Goal: Task Accomplishment & Management: Complete application form

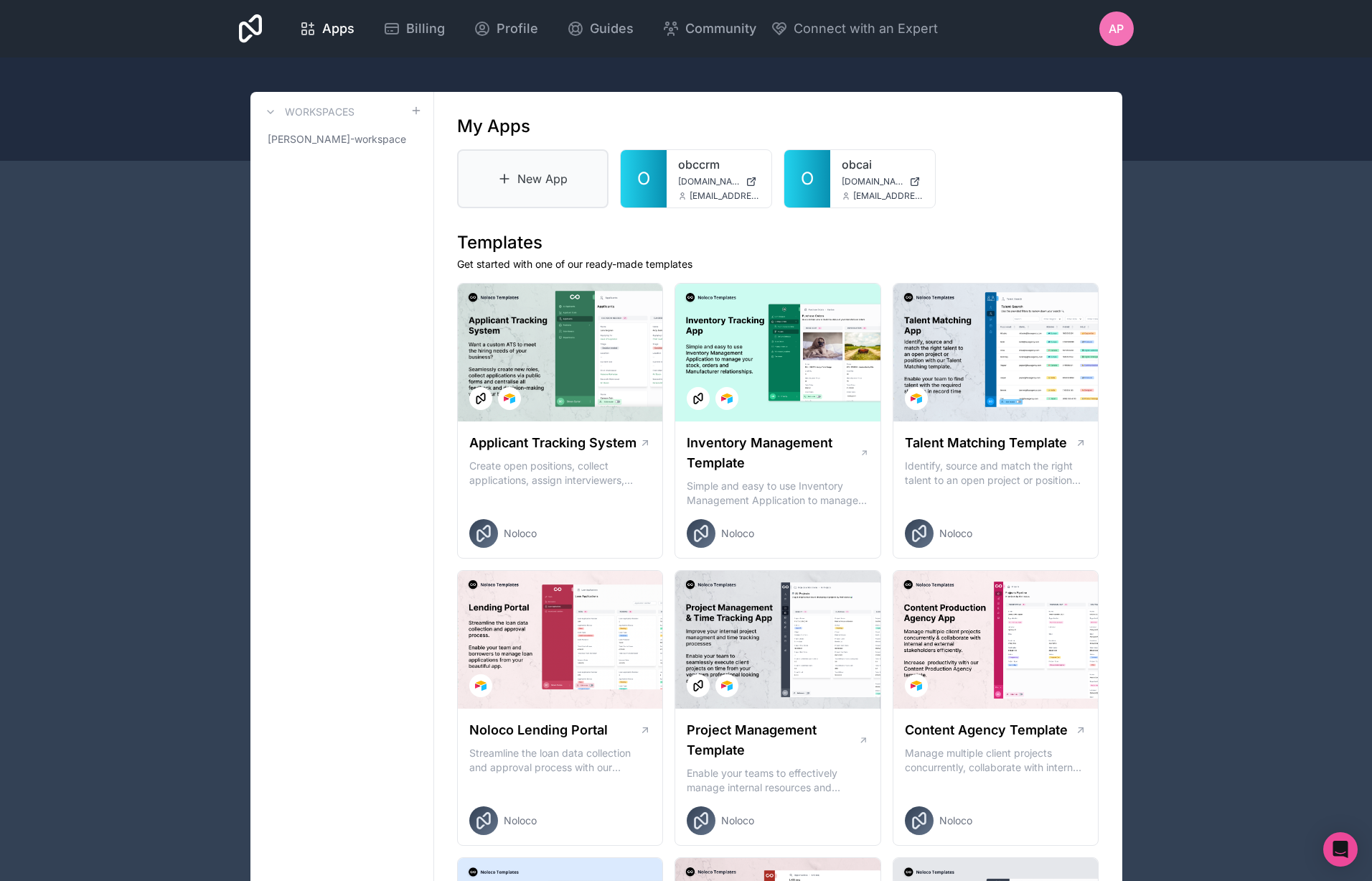
click at [533, 173] on link "New App" at bounding box center [533, 178] width 152 height 59
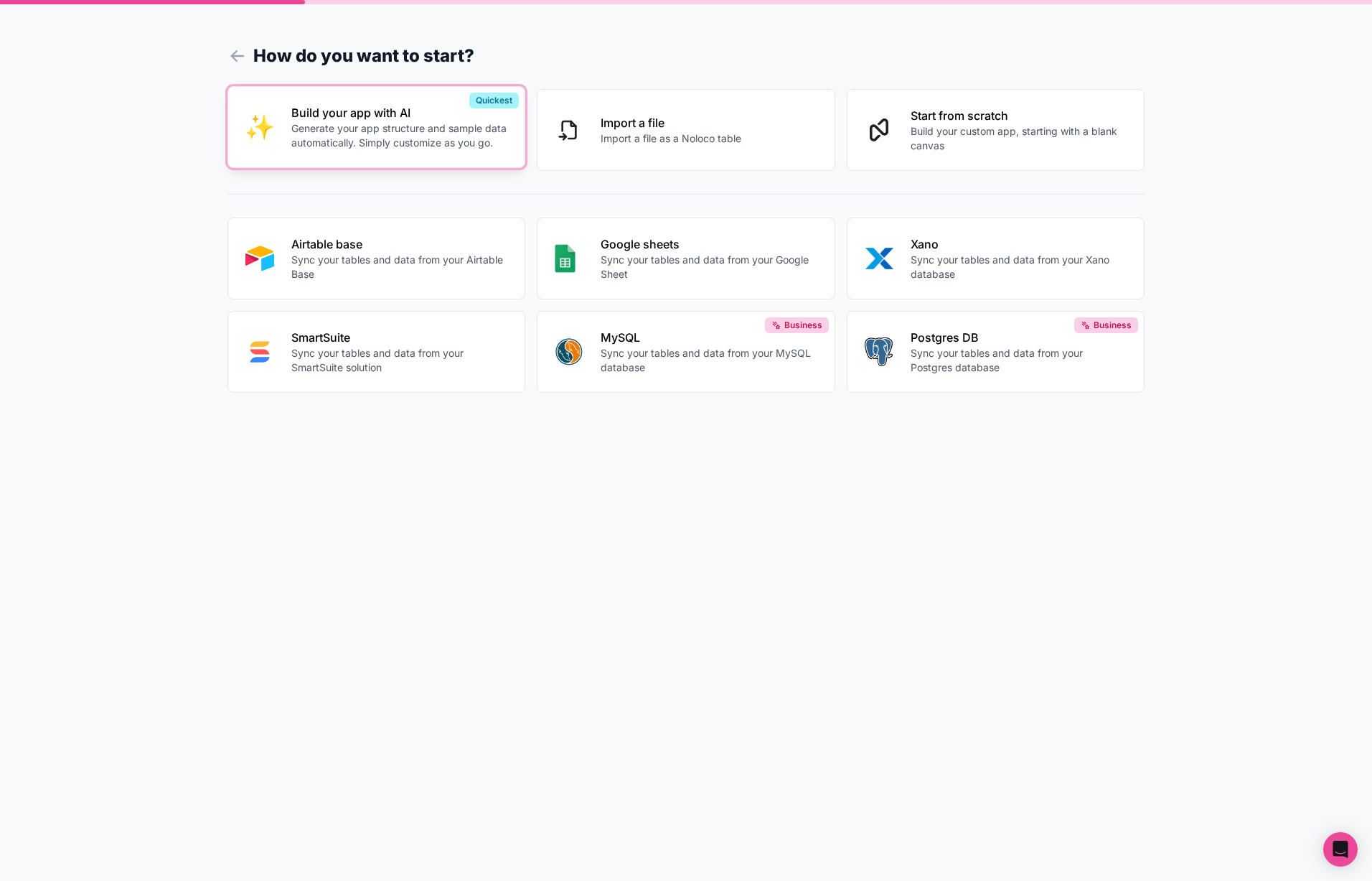
click at [387, 132] on p "Generate your app structure and sample data automatically. Simply customize as …" at bounding box center [400, 135] width 217 height 29
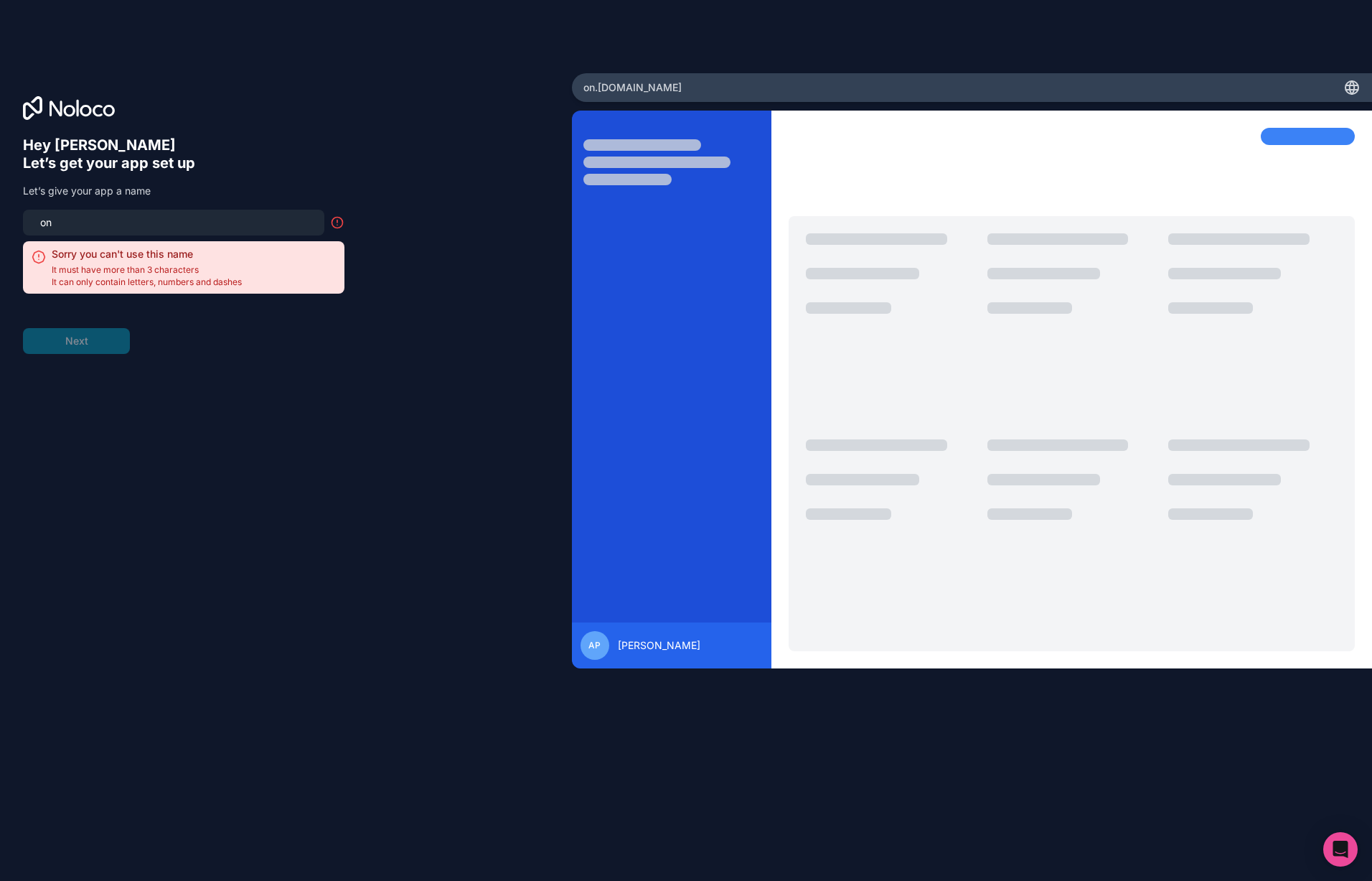
type input "o"
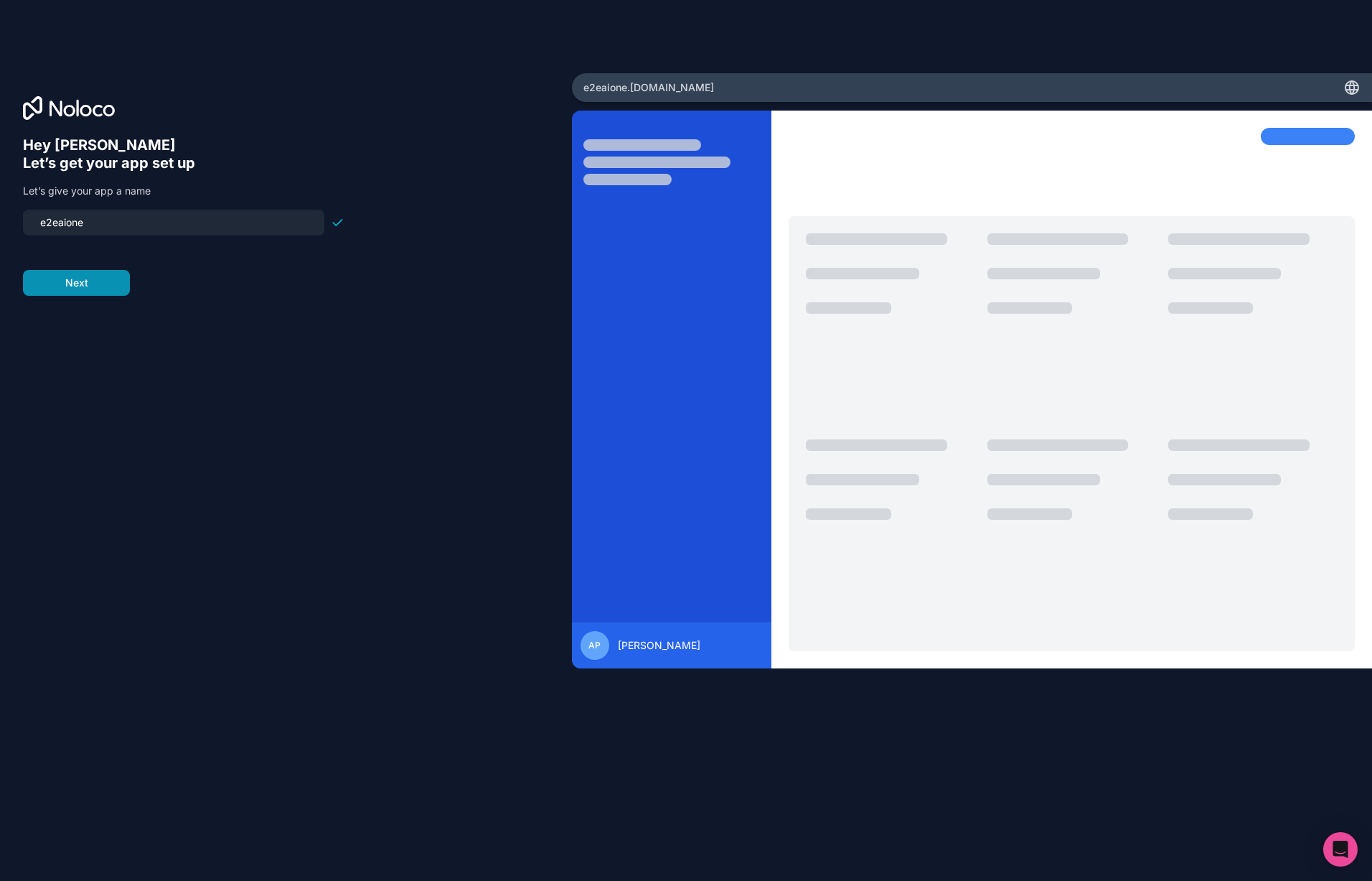
type input "e2eaione"
click at [100, 279] on button "Next" at bounding box center [76, 283] width 107 height 26
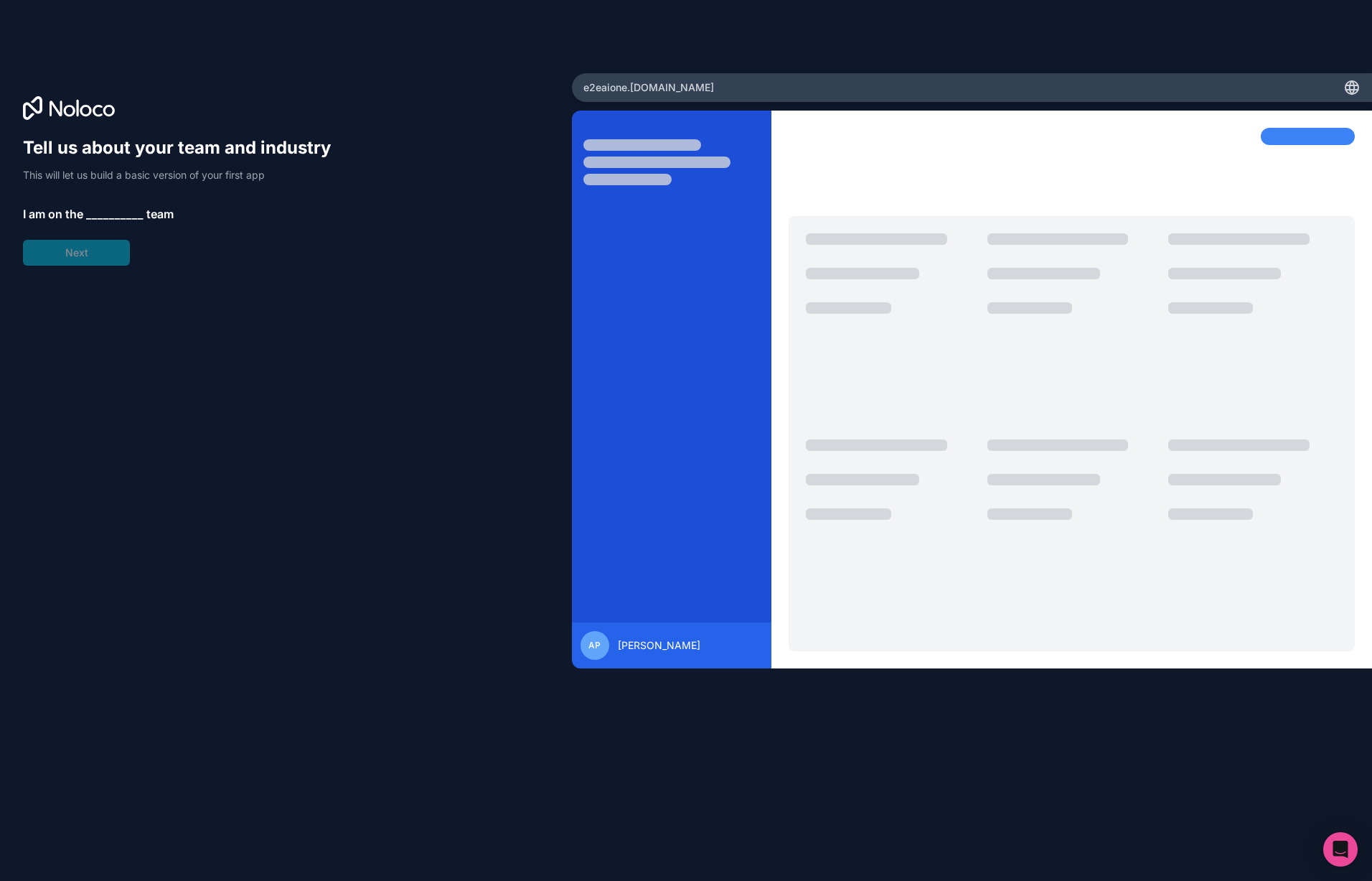
click at [119, 209] on span "__________" at bounding box center [114, 214] width 57 height 17
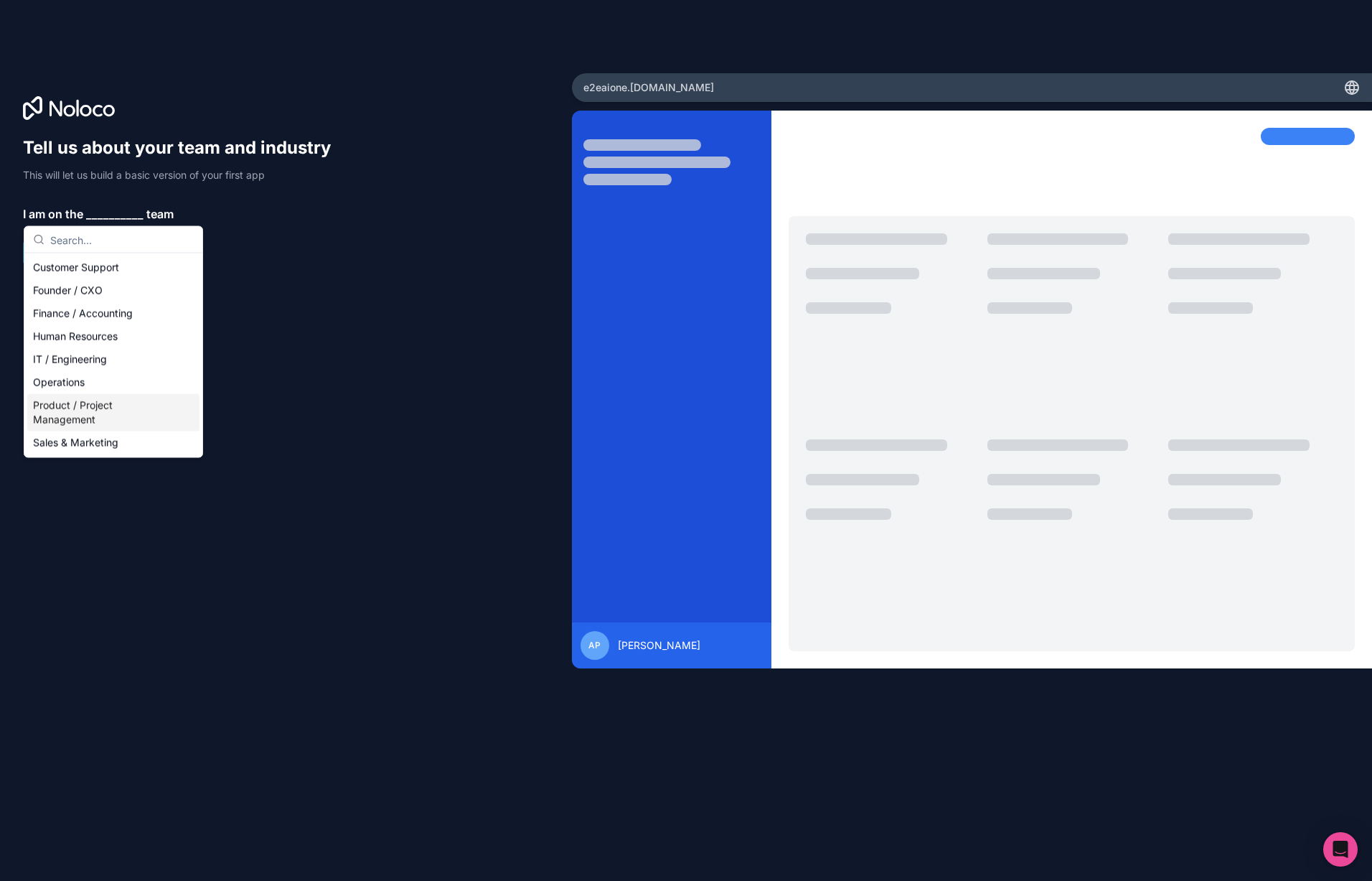
click at [126, 400] on div "Product / Project Management" at bounding box center [114, 413] width 172 height 37
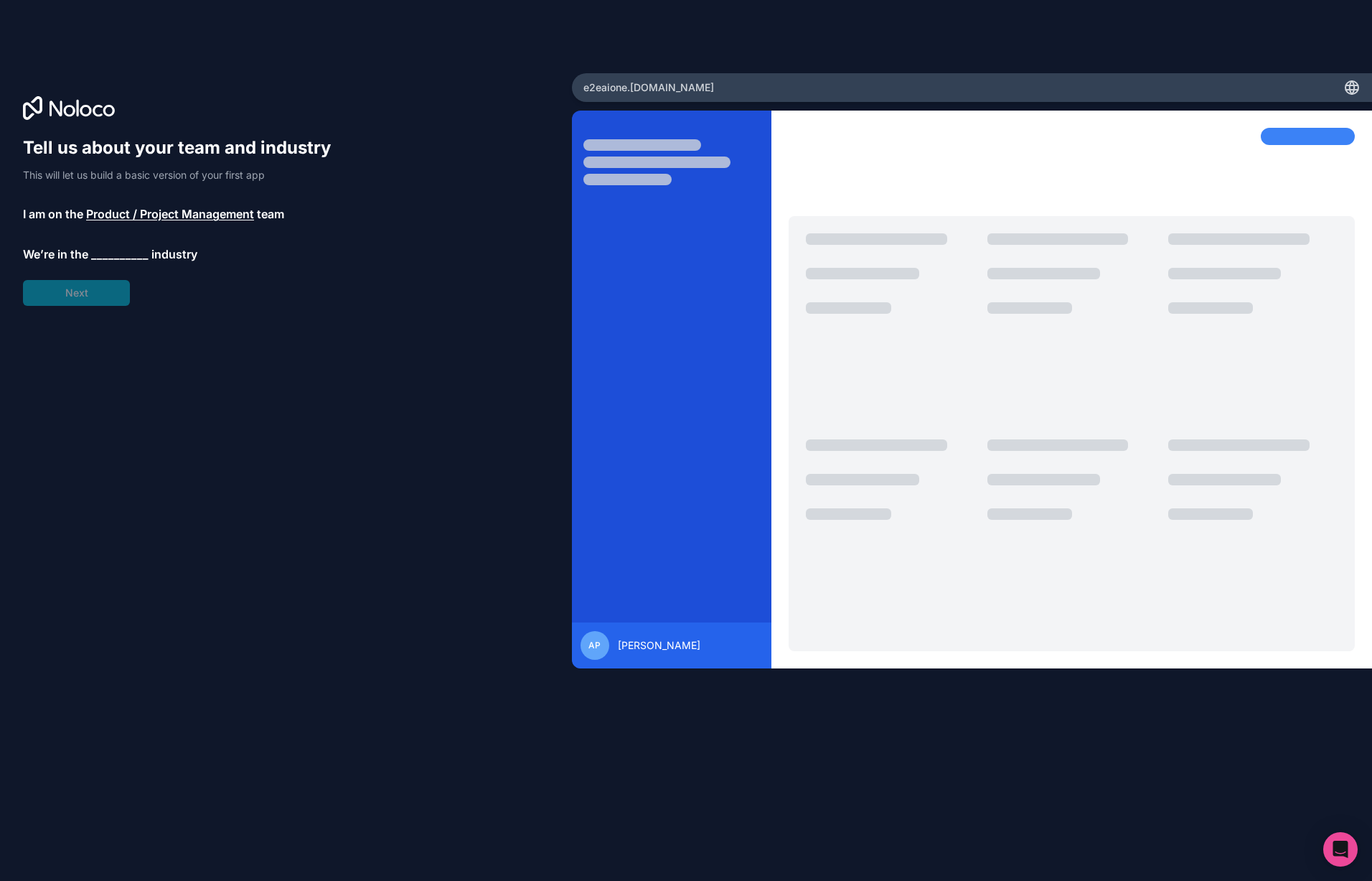
click at [140, 251] on span "__________" at bounding box center [119, 254] width 57 height 17
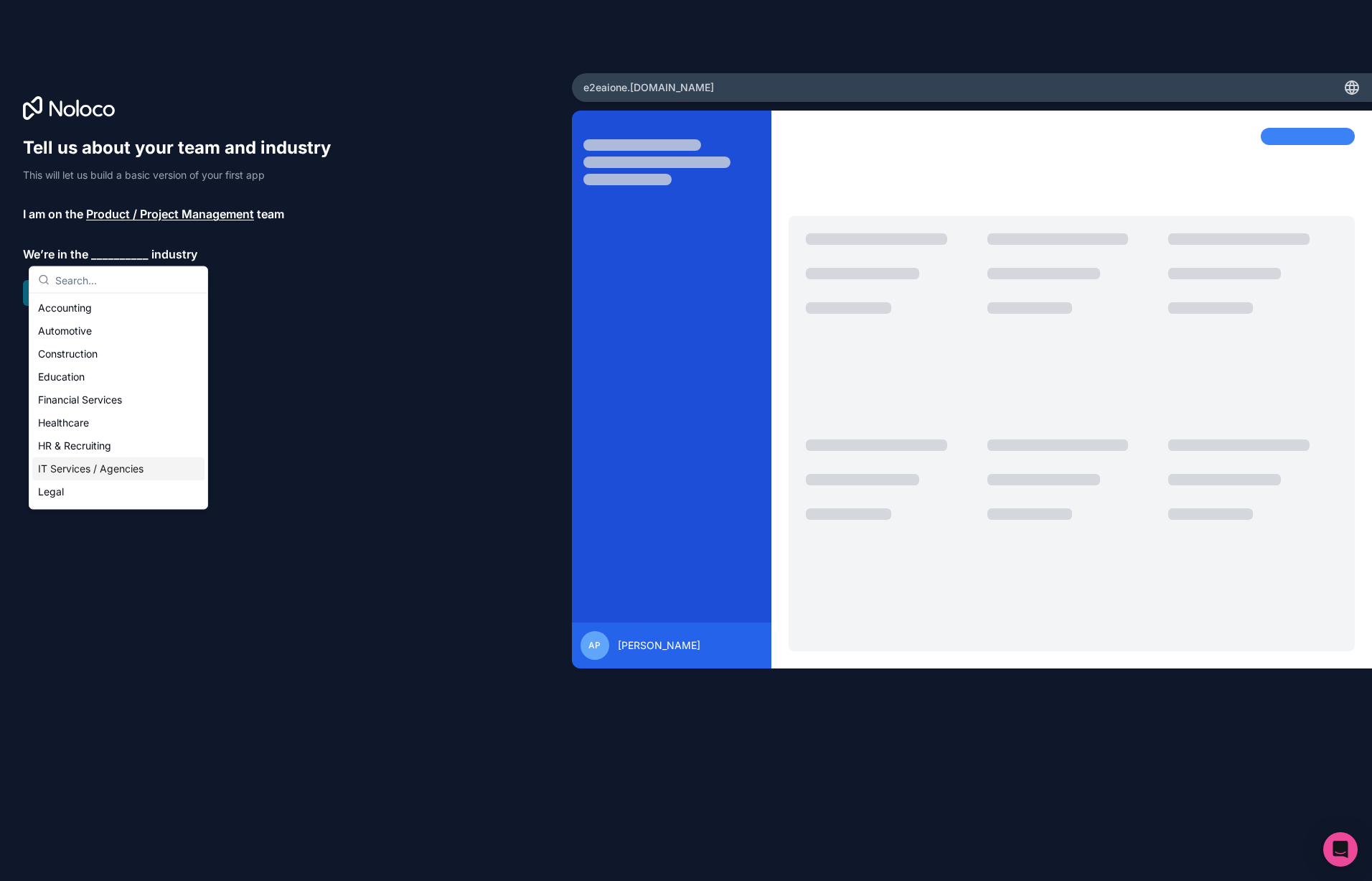
click at [109, 460] on div "IT Services / Agencies" at bounding box center [119, 468] width 172 height 23
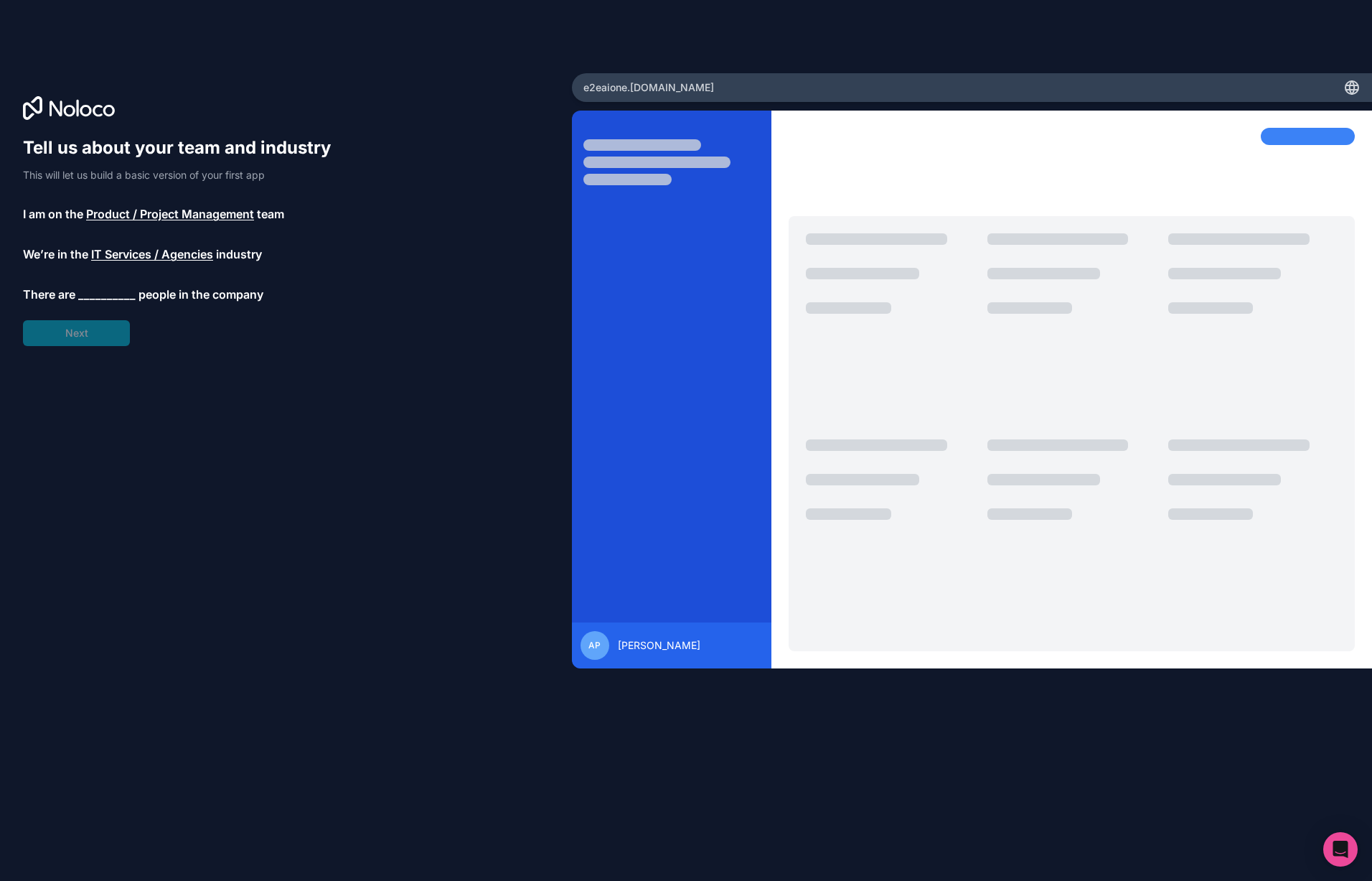
click at [139, 294] on span "people in the company" at bounding box center [201, 294] width 125 height 17
click at [126, 294] on span "__________" at bounding box center [106, 294] width 57 height 17
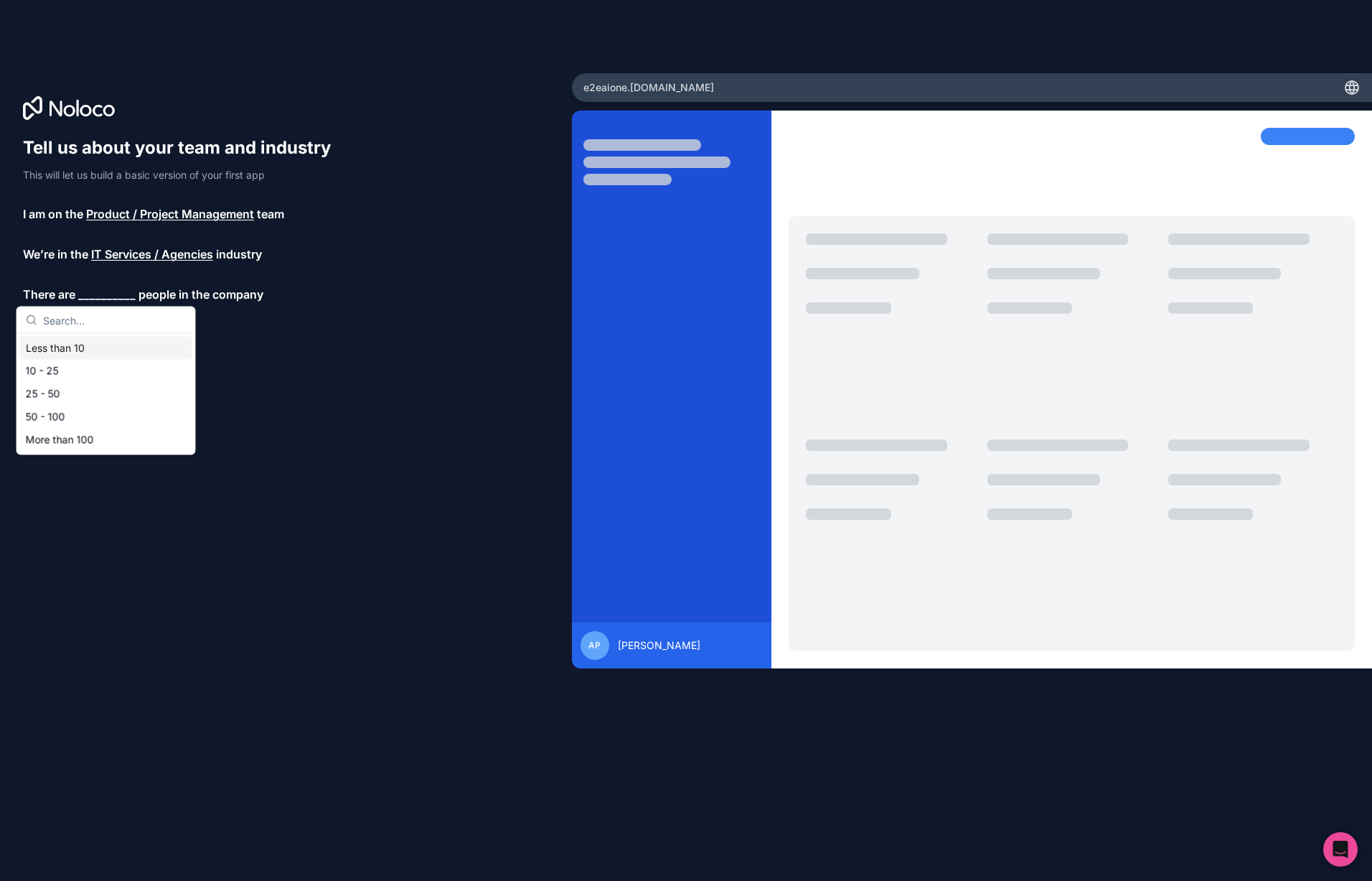
click at [85, 341] on div "Less than 10" at bounding box center [106, 348] width 172 height 23
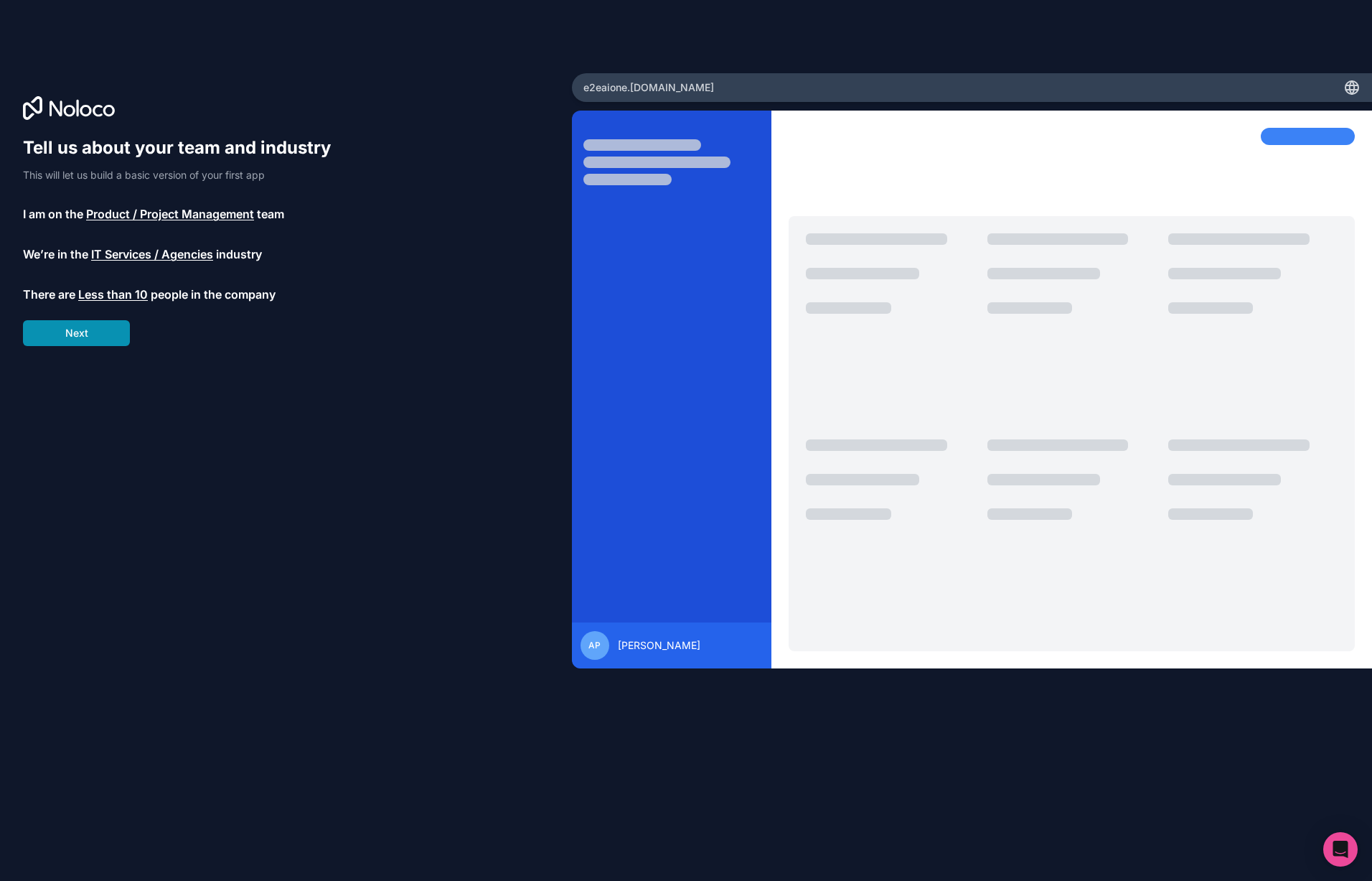
click at [106, 330] on button "Next" at bounding box center [76, 333] width 107 height 26
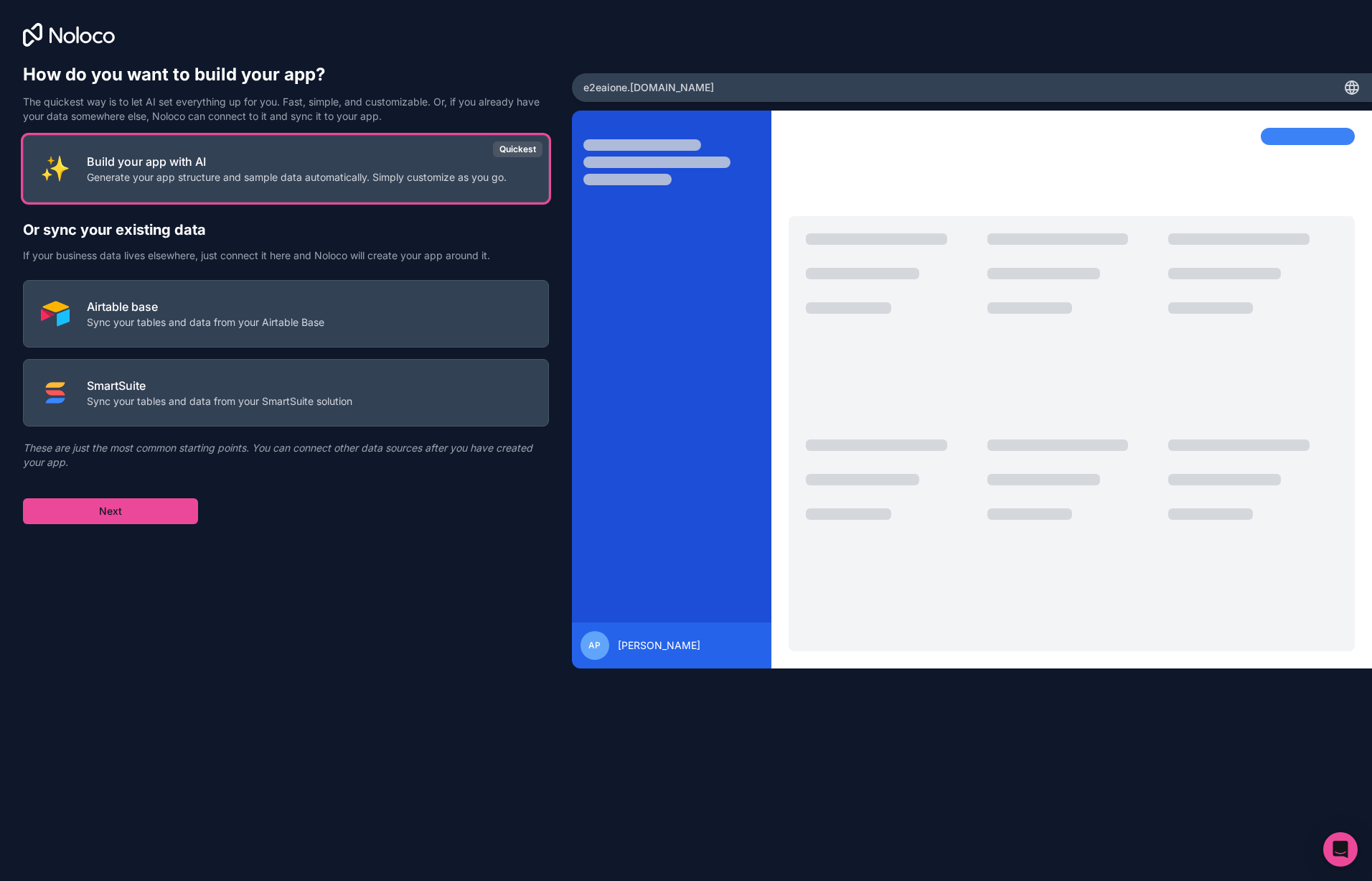
click at [1110, 13] on div "How do you want to build your app? The quickest way is to let AI set everything…" at bounding box center [686, 440] width 1372 height 881
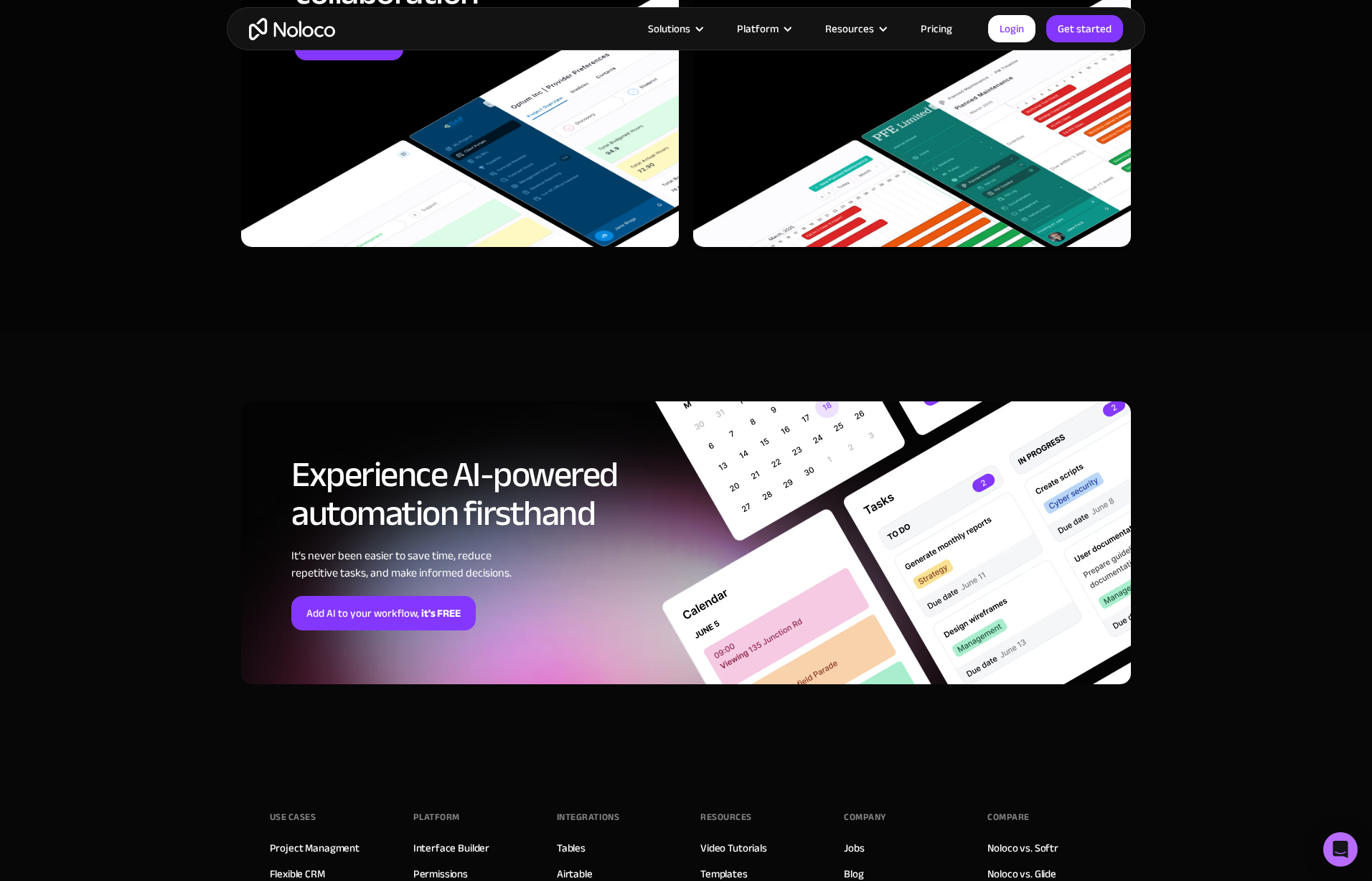
scroll to position [4584, 0]
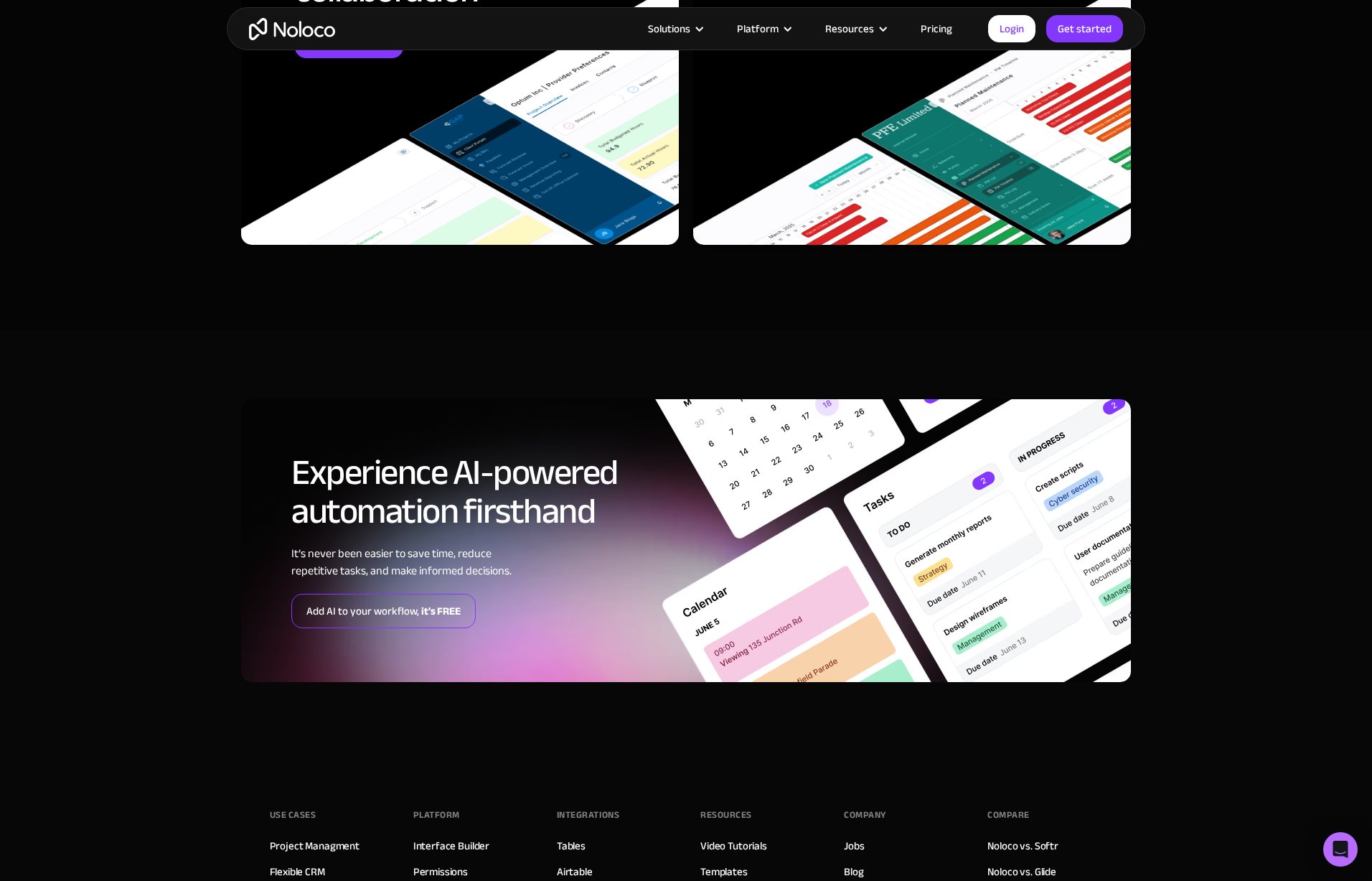
click at [359, 607] on link "Add AI to your workflow, it's FREE" at bounding box center [384, 611] width 185 height 34
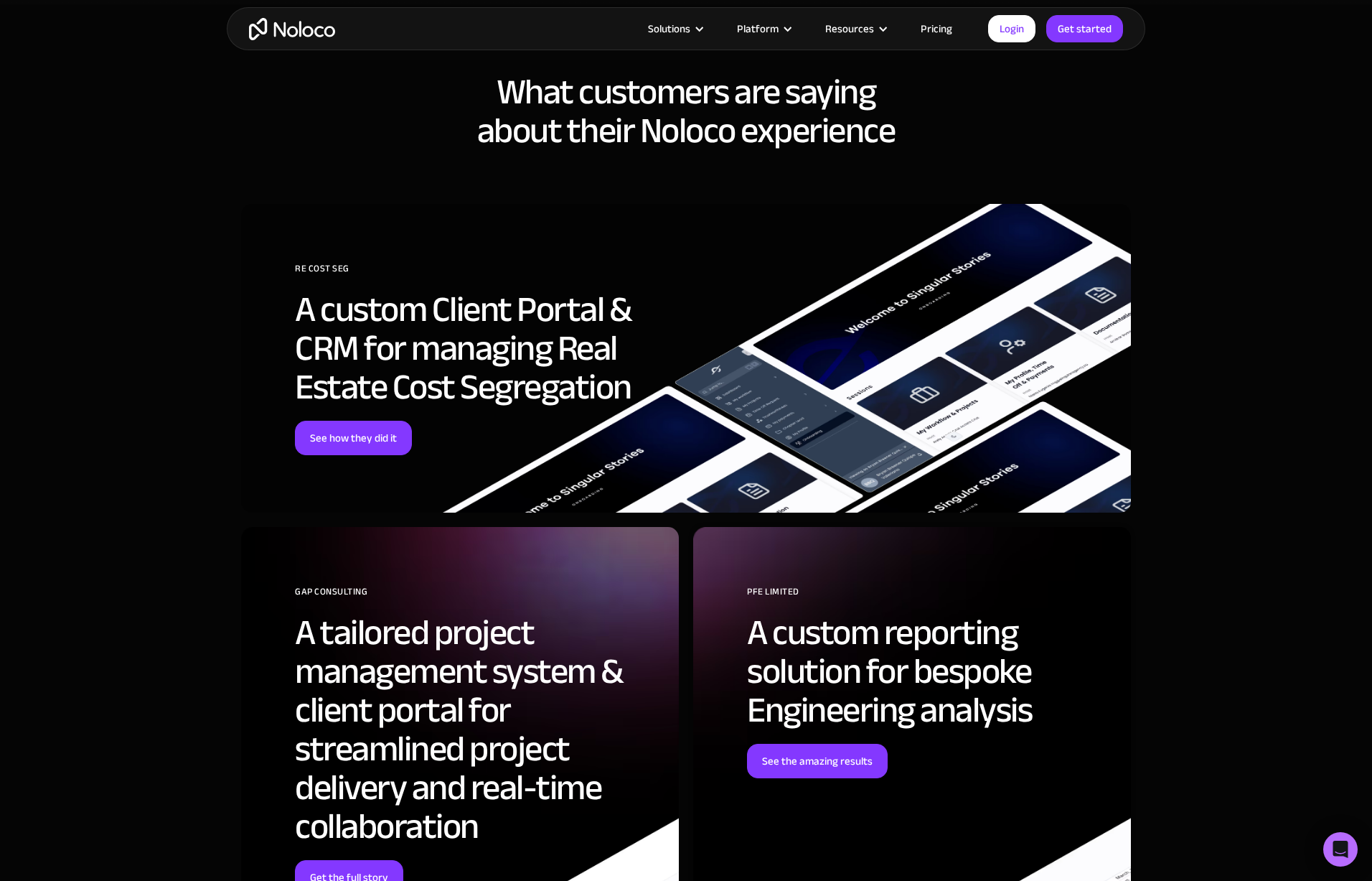
scroll to position [3744, 0]
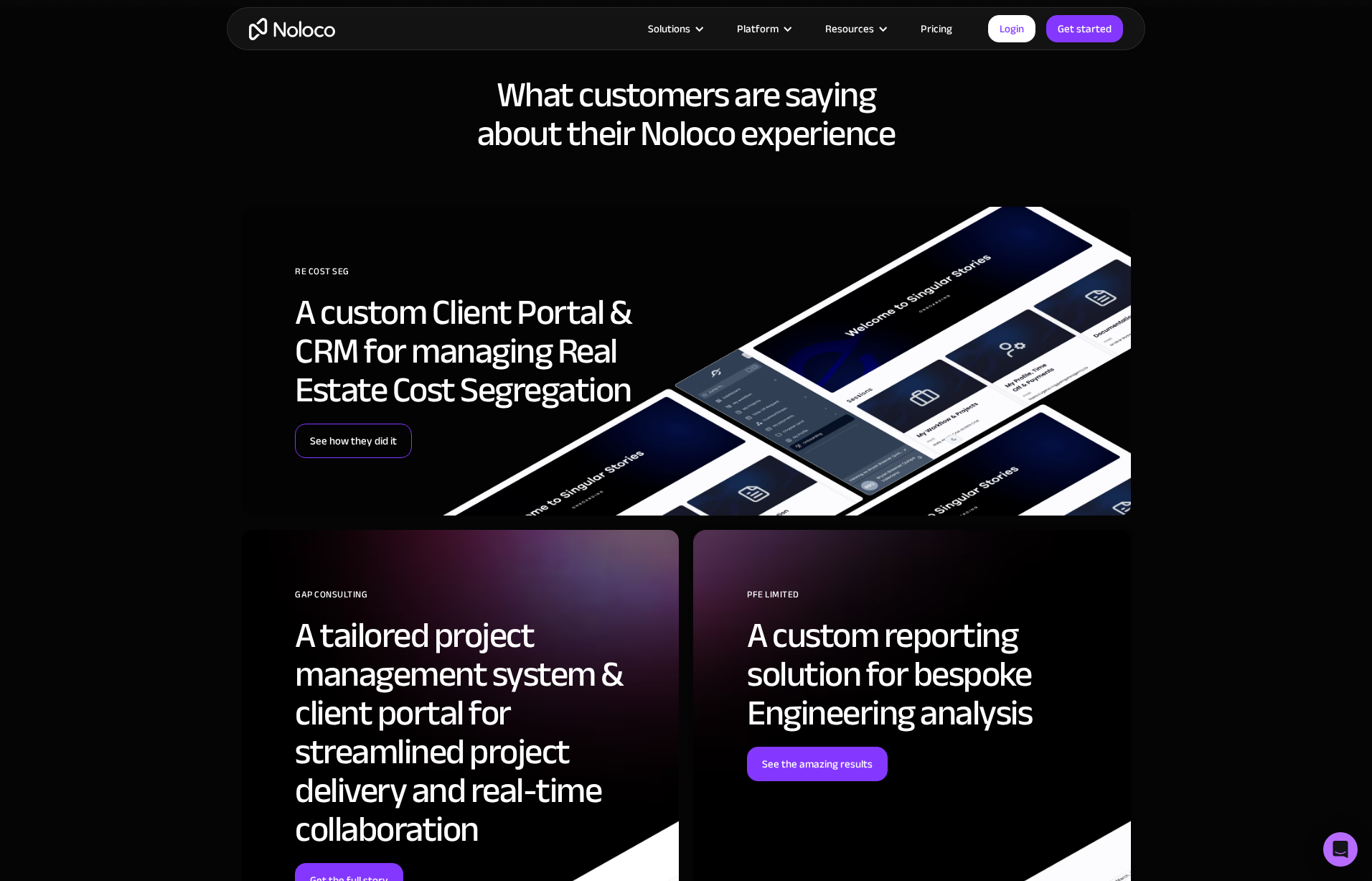
click at [375, 433] on link "See how they did it" at bounding box center [353, 441] width 117 height 34
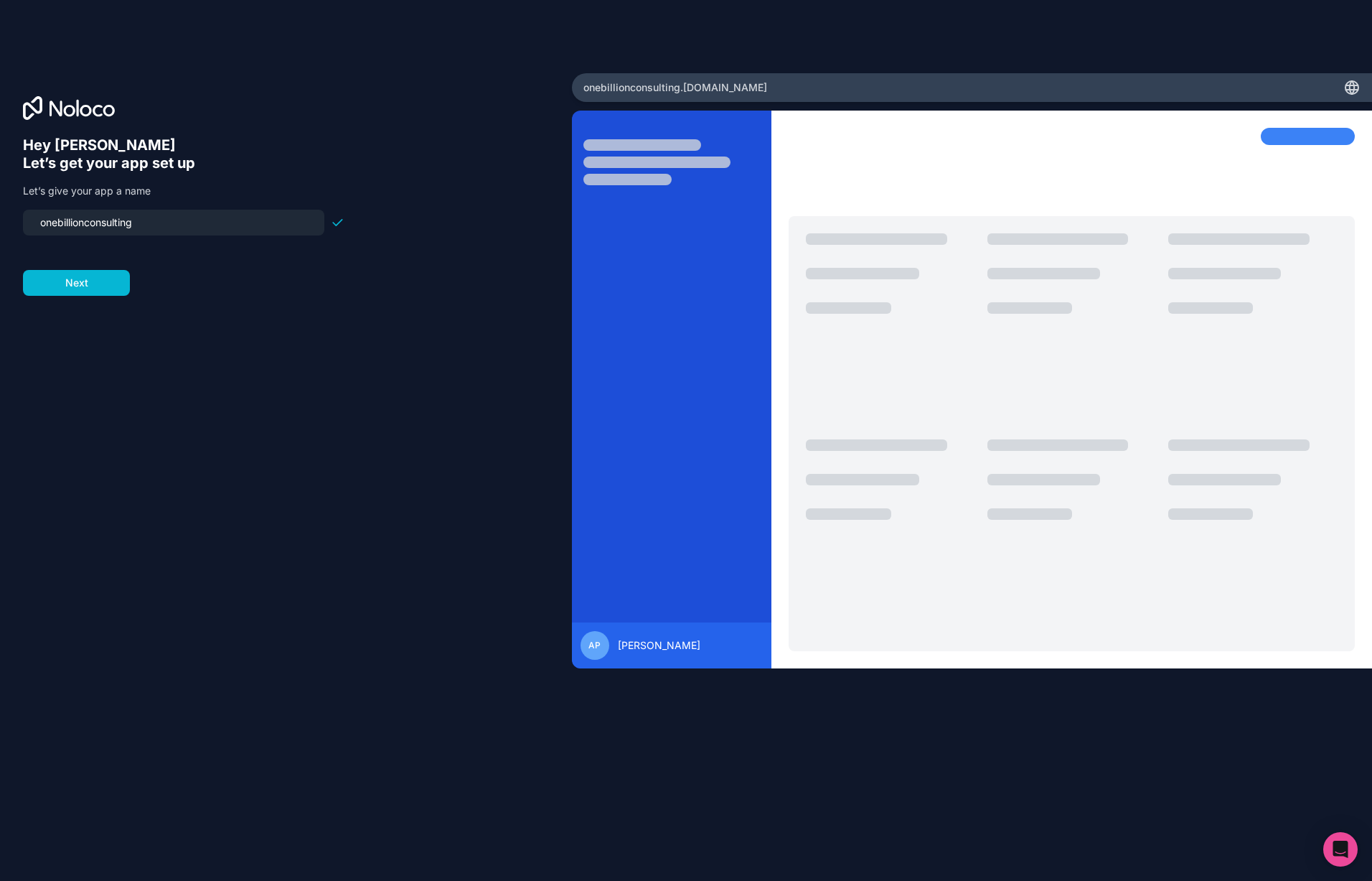
click at [203, 228] on input "onebillionconsulting" at bounding box center [174, 222] width 284 height 20
type input "e2eai"
click at [98, 292] on button "Next" at bounding box center [76, 283] width 107 height 26
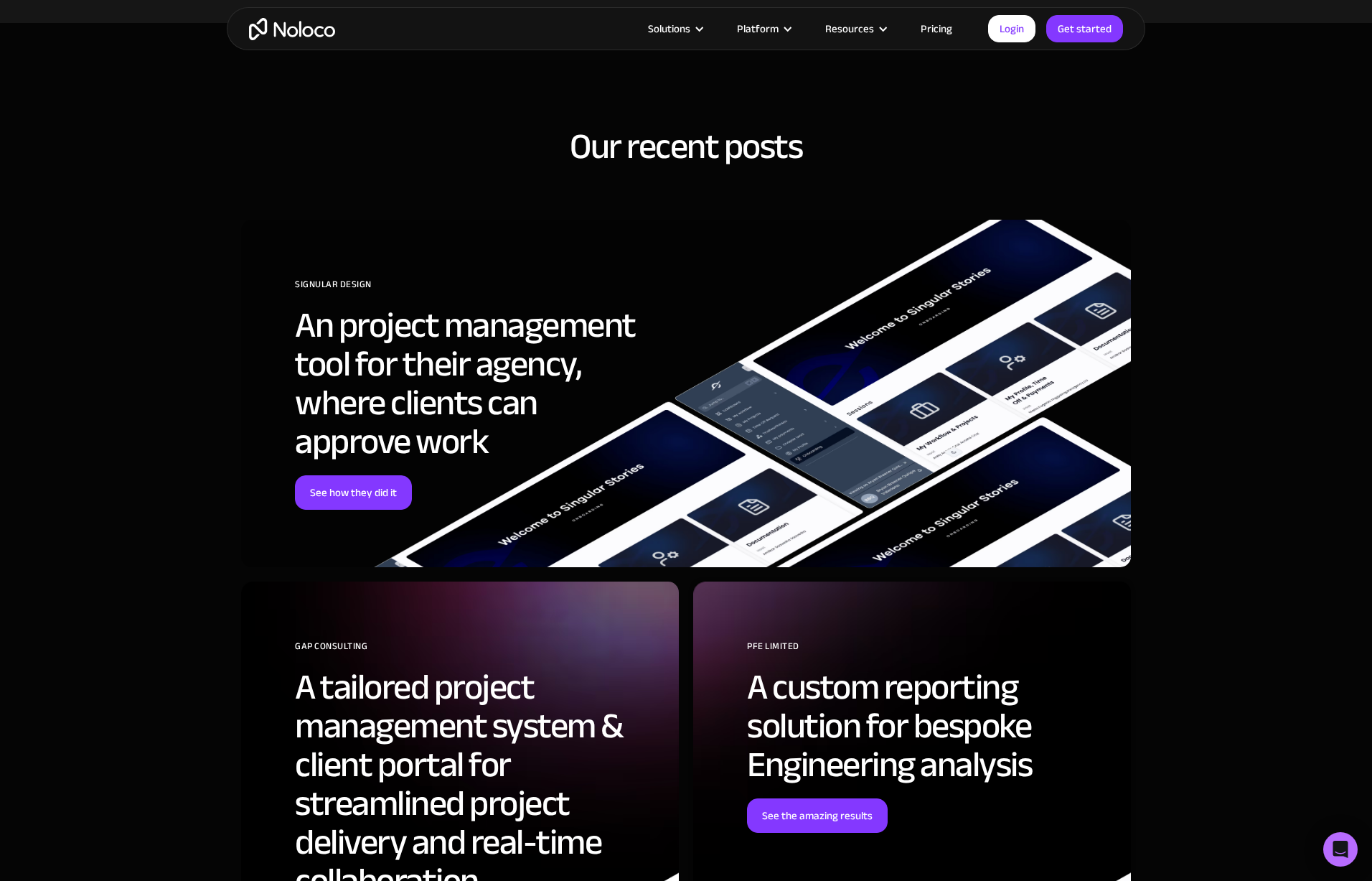
scroll to position [4635, 0]
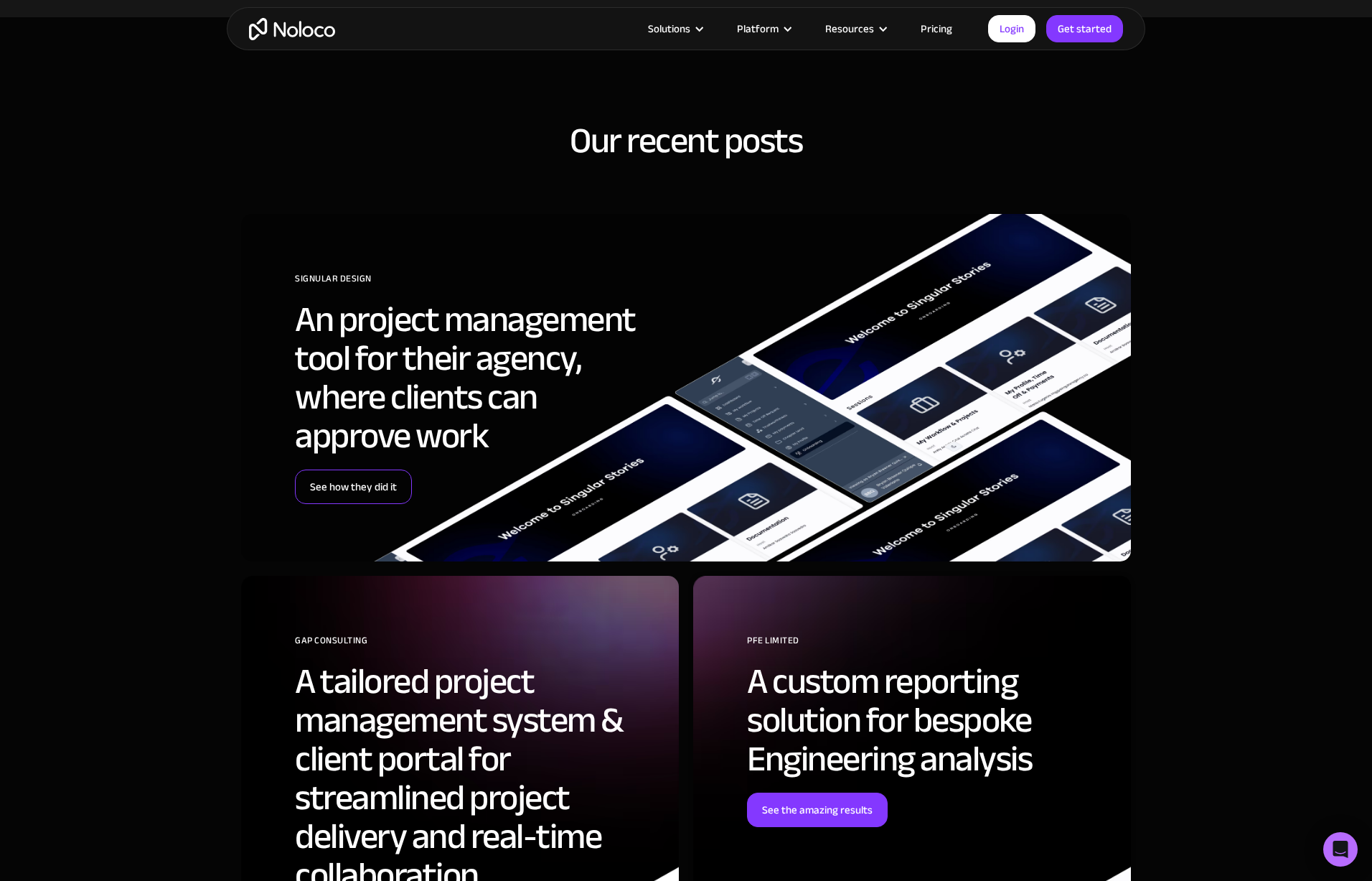
click at [402, 481] on link "See how they did it" at bounding box center [353, 486] width 117 height 34
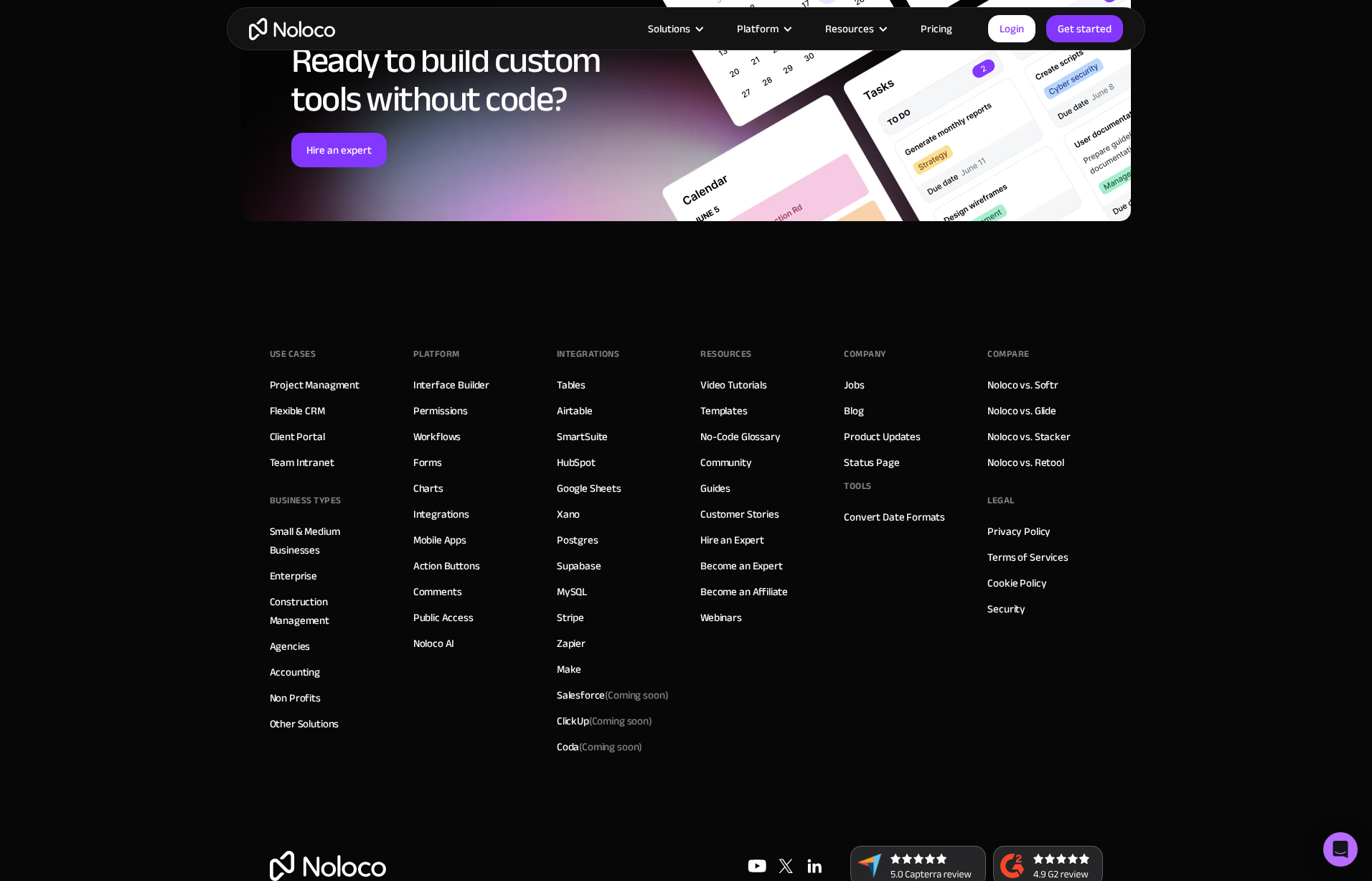
scroll to position [5950, 0]
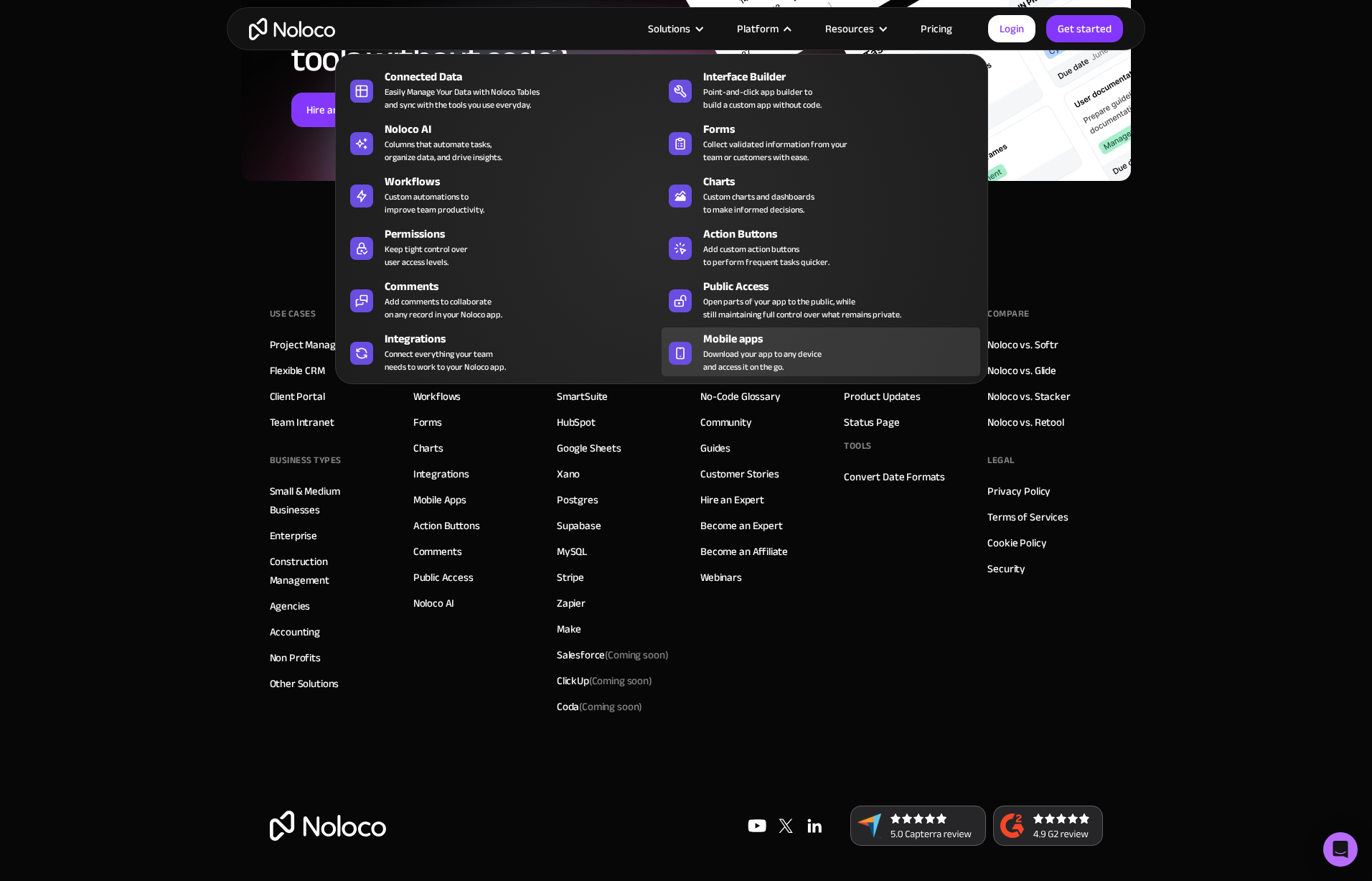
click at [732, 342] on div "Mobile apps" at bounding box center [845, 338] width 283 height 17
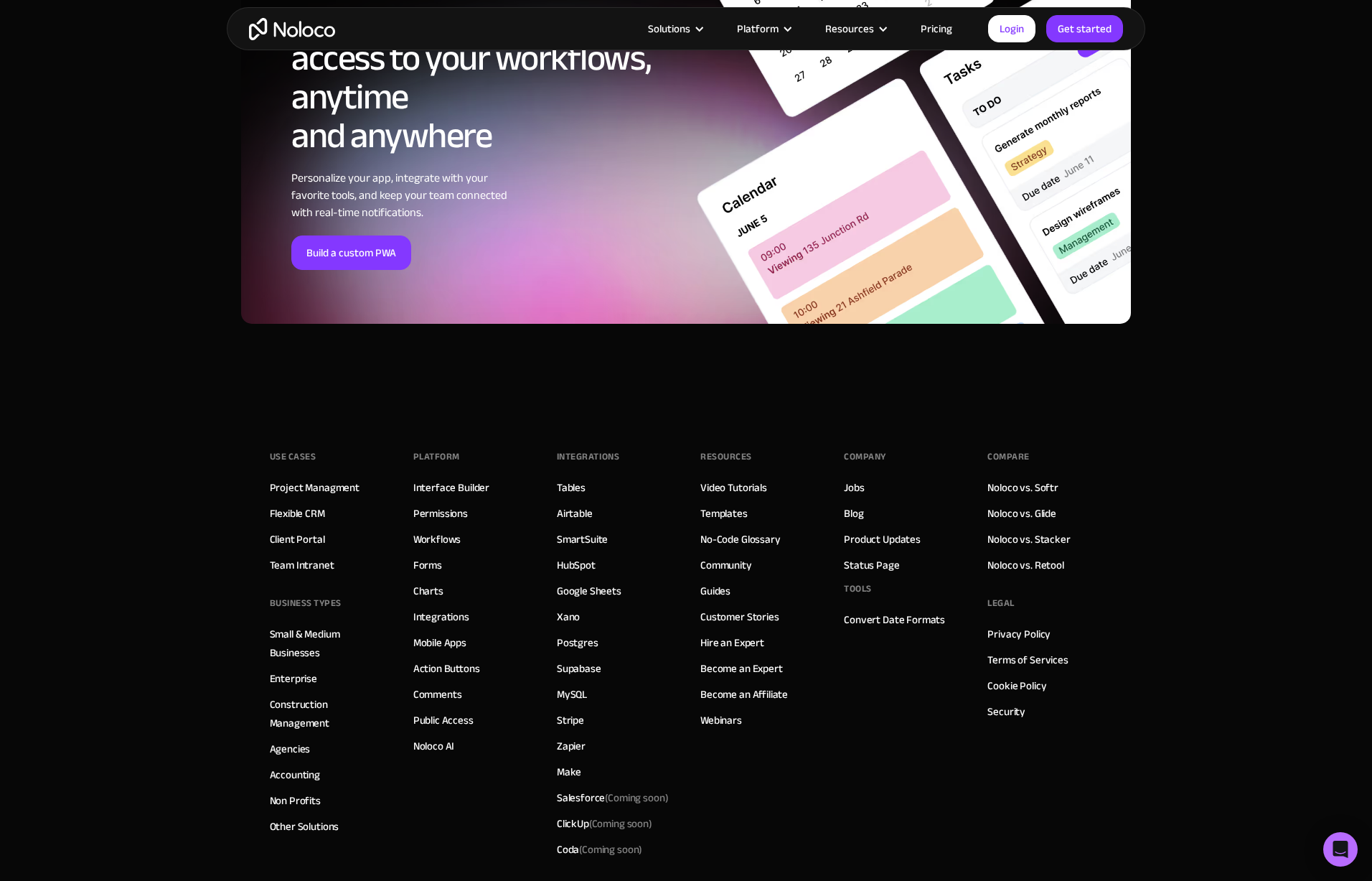
scroll to position [4851, 0]
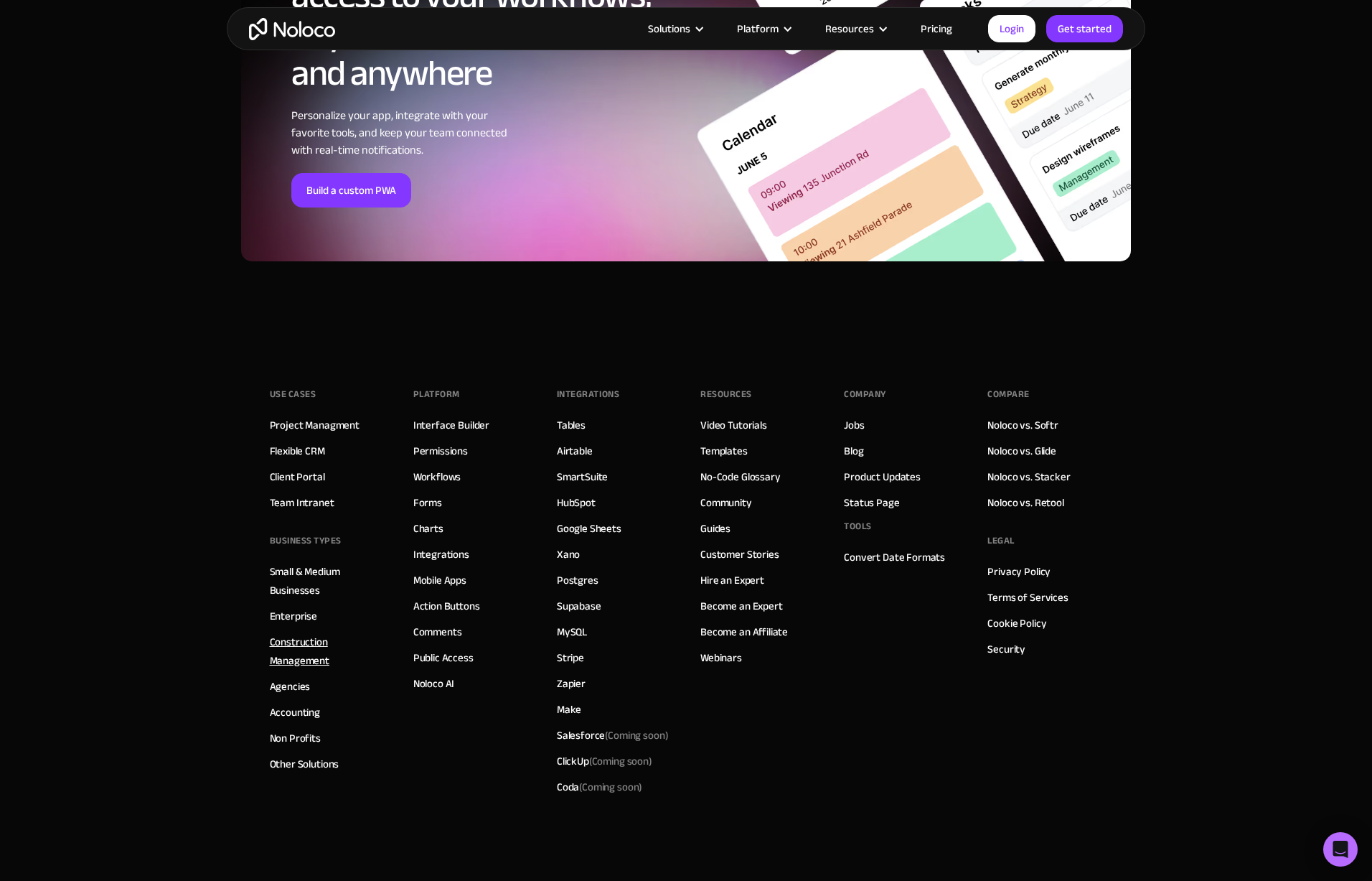
click at [308, 648] on link "Construction Management" at bounding box center [327, 651] width 115 height 37
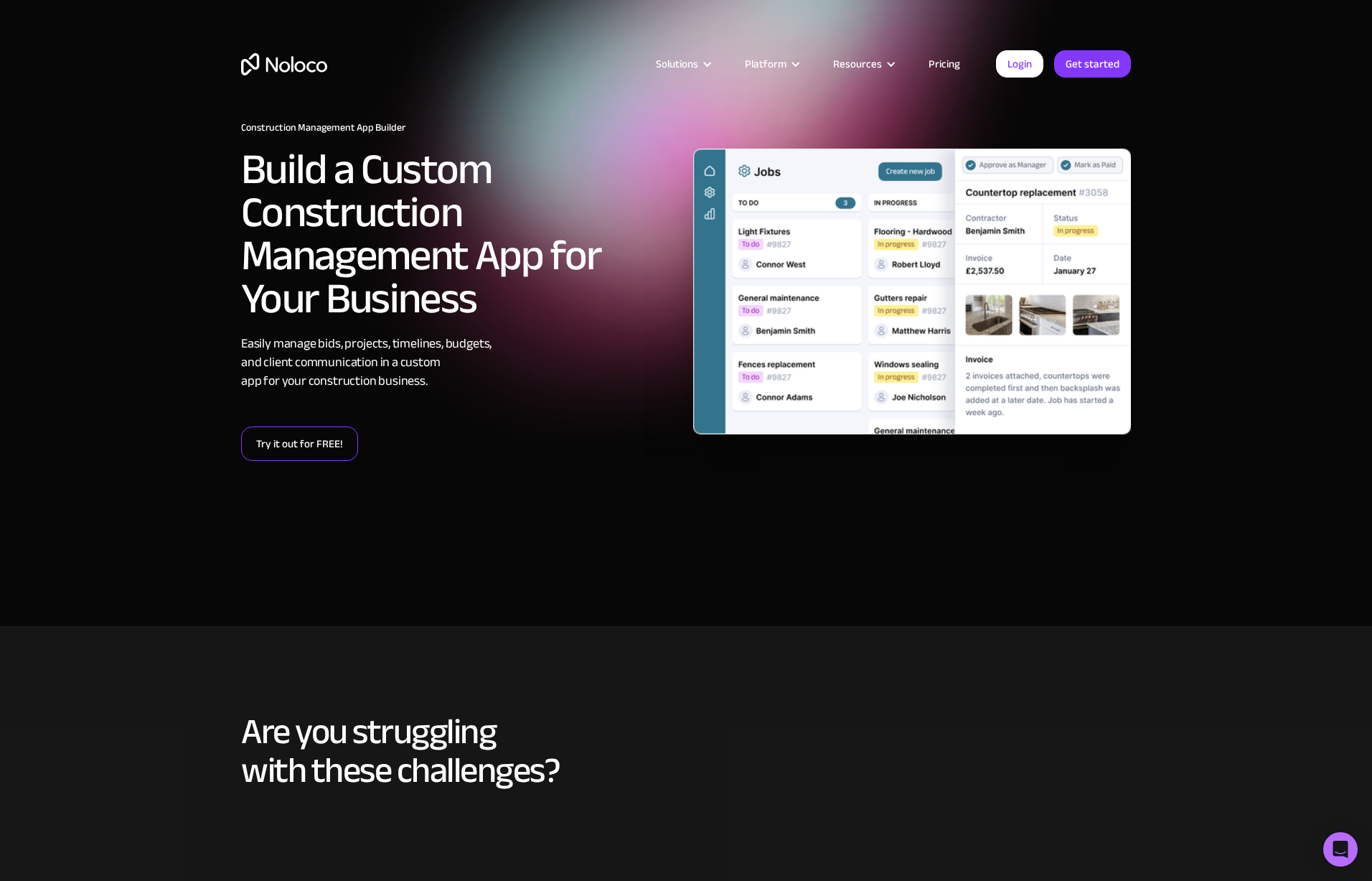
click at [315, 435] on link "Try it out for FREE!" at bounding box center [300, 443] width 117 height 34
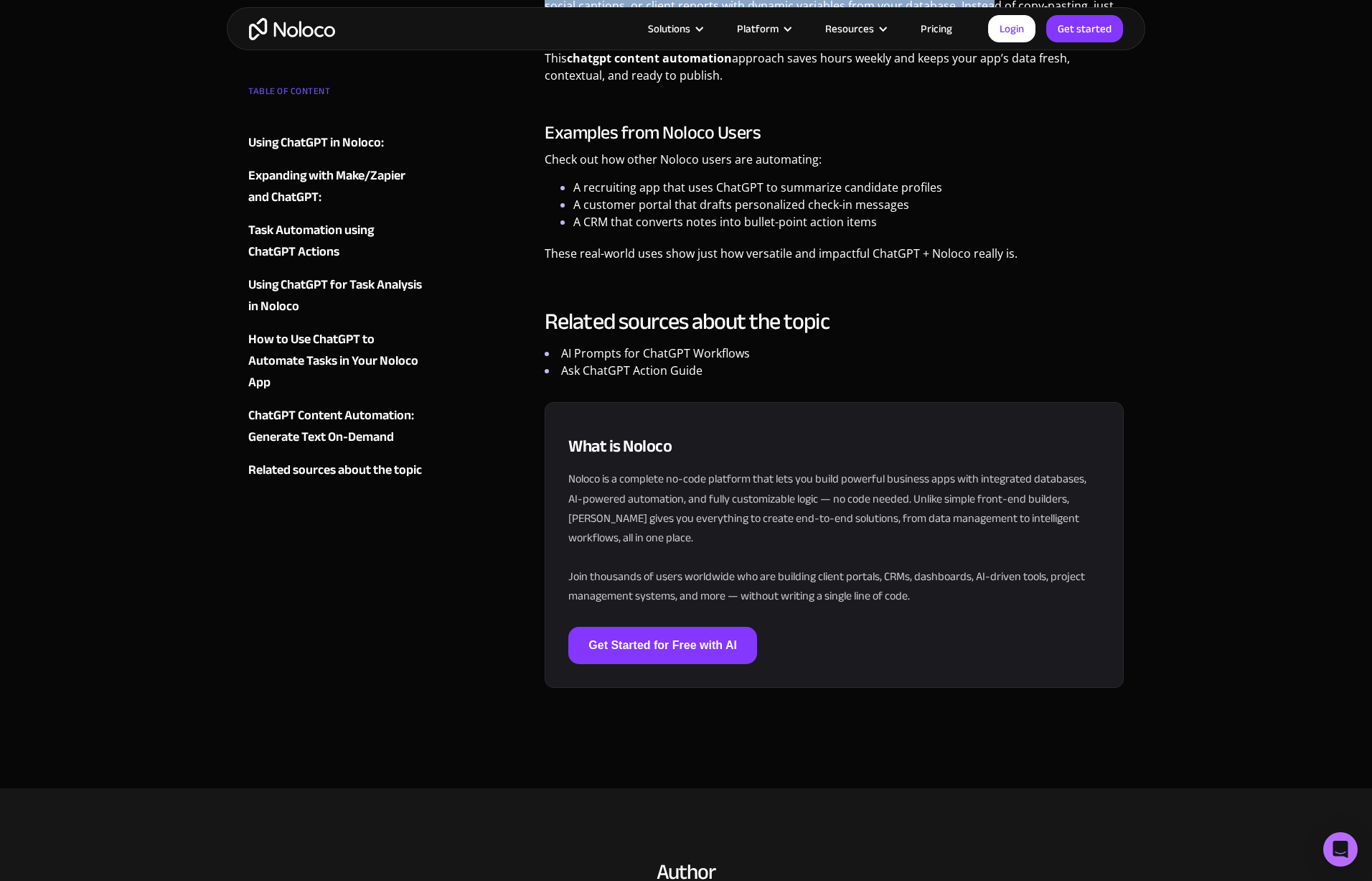
scroll to position [5200, 0]
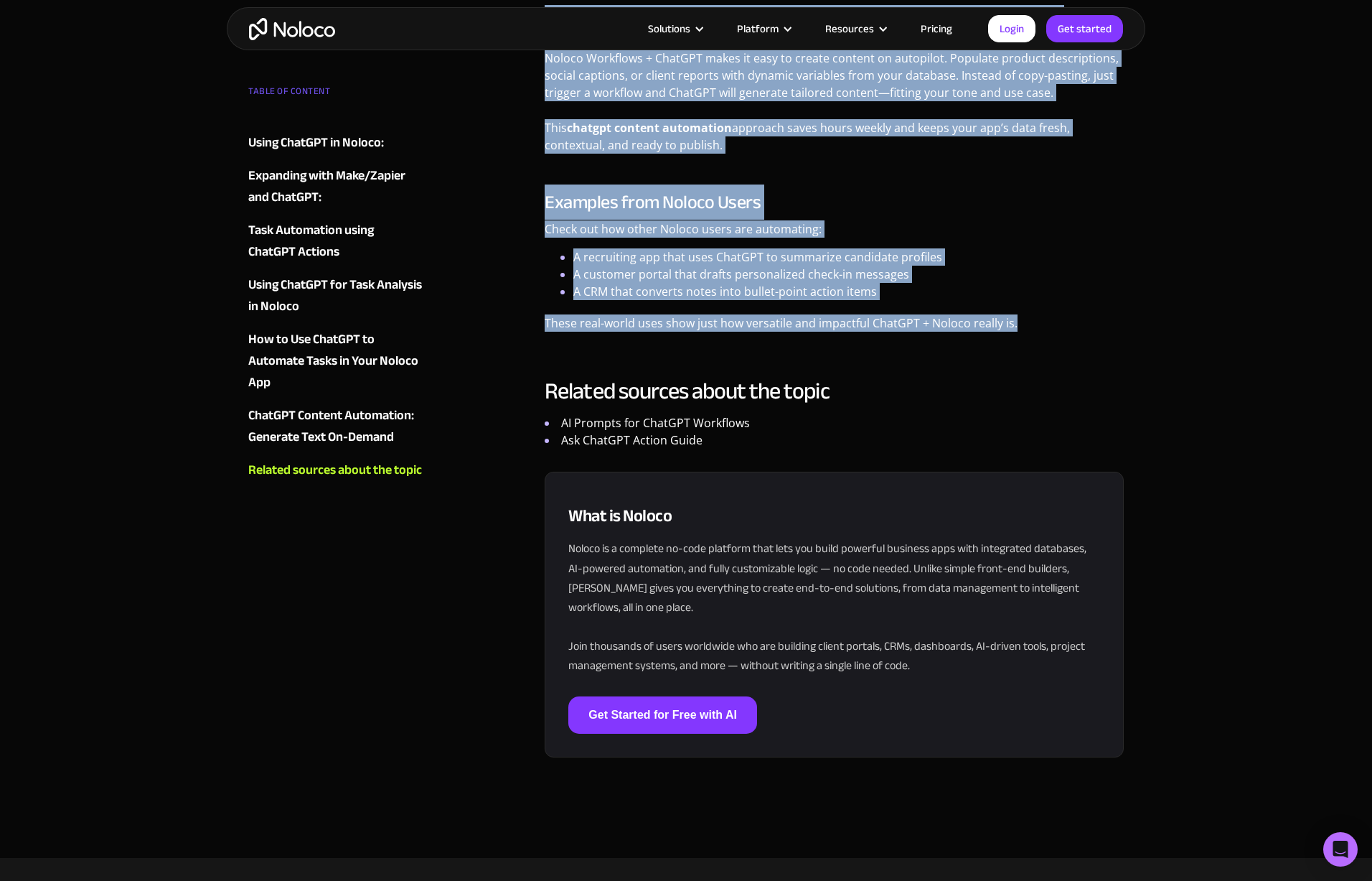
drag, startPoint x: 547, startPoint y: 140, endPoint x: 1110, endPoint y: 333, distance: 595.2
copy div "Lor ips dolo sit ame consec adipisc eli seddo ei TE in utlabore etdolor magna a…"
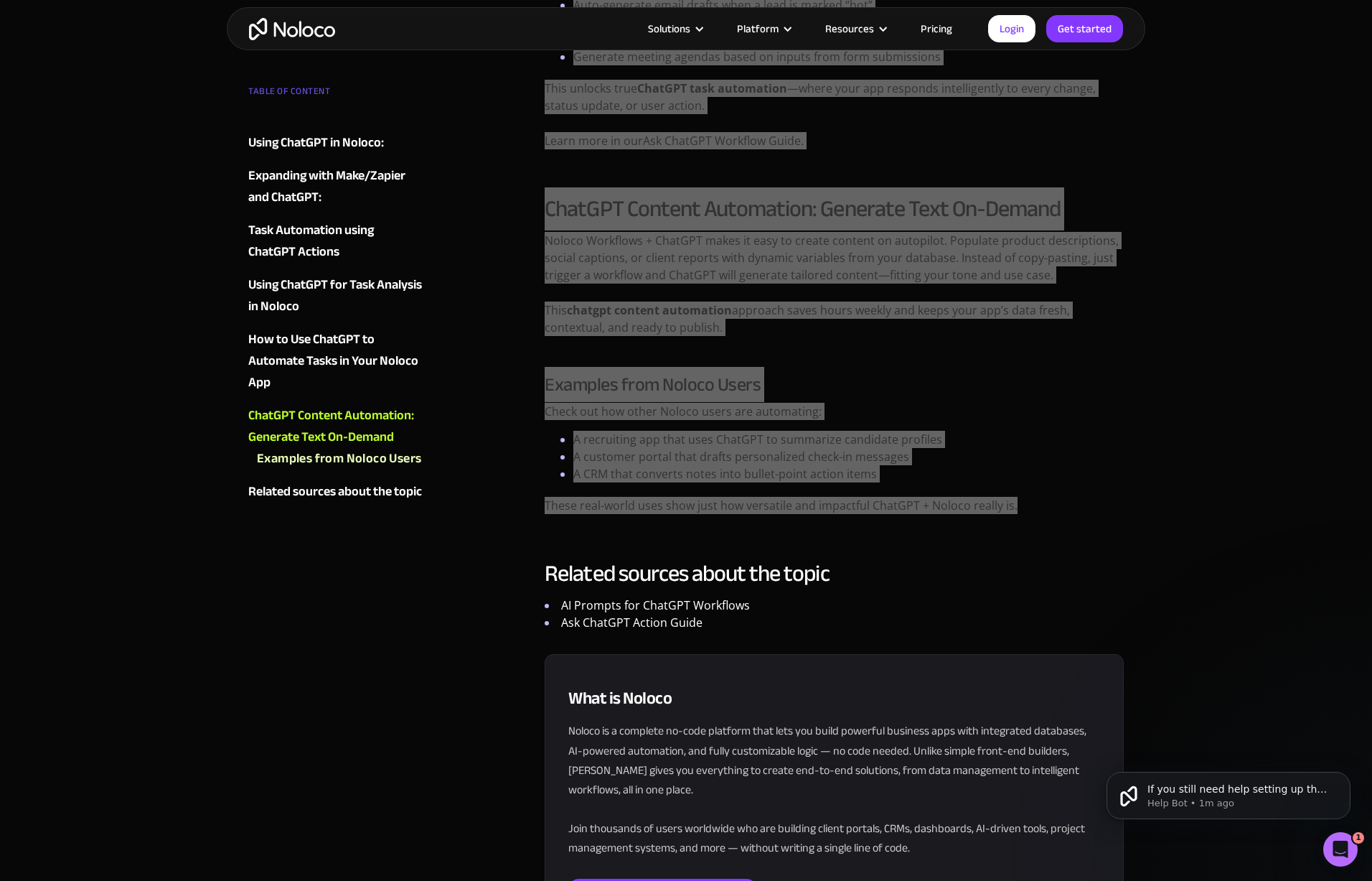
scroll to position [5012, 0]
